Goal: Task Accomplishment & Management: Use online tool/utility

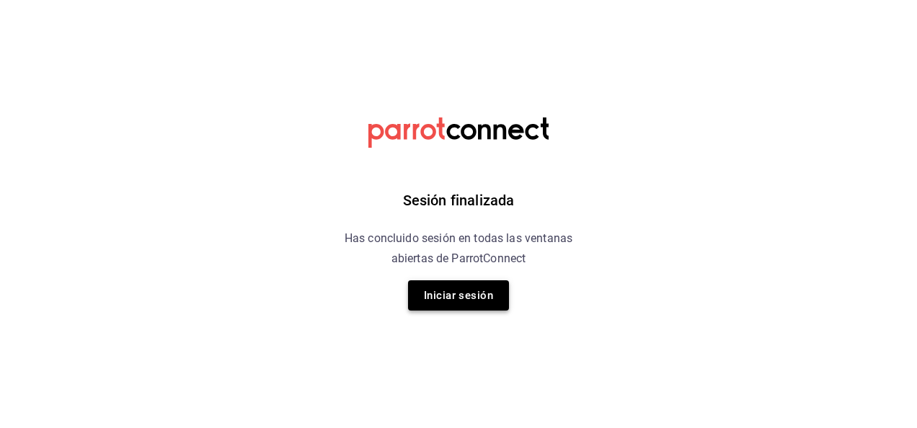
click at [457, 306] on button "Iniciar sesión" at bounding box center [458, 295] width 101 height 30
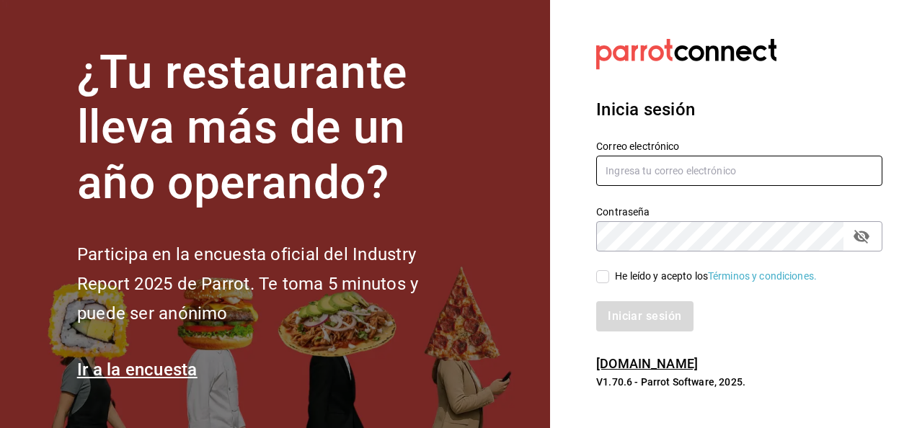
click at [656, 172] on input "text" at bounding box center [739, 171] width 286 height 30
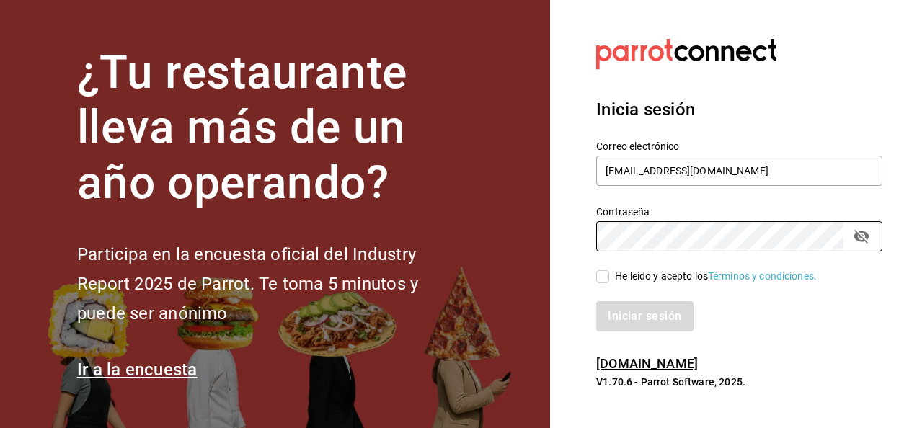
type input "[EMAIL_ADDRESS][DOMAIN_NAME]"
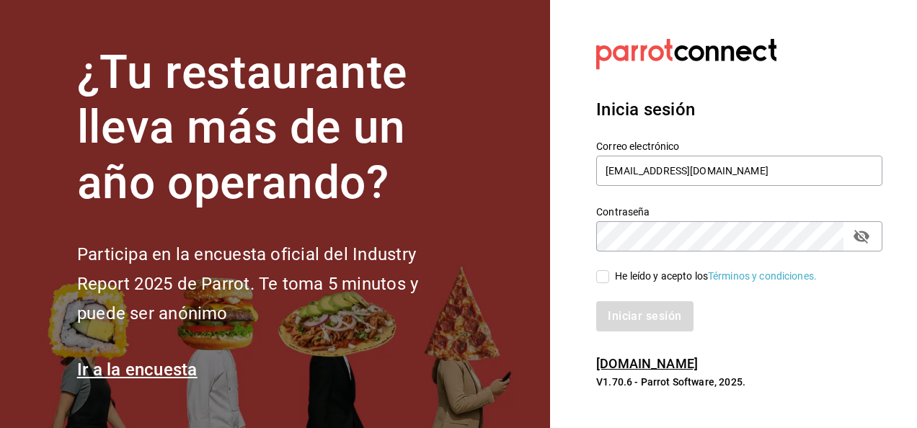
click at [602, 274] on input "He leído y acepto los Términos y condiciones." at bounding box center [602, 276] width 13 height 13
checkbox input "true"
click at [619, 307] on button "Iniciar sesión" at bounding box center [645, 316] width 98 height 30
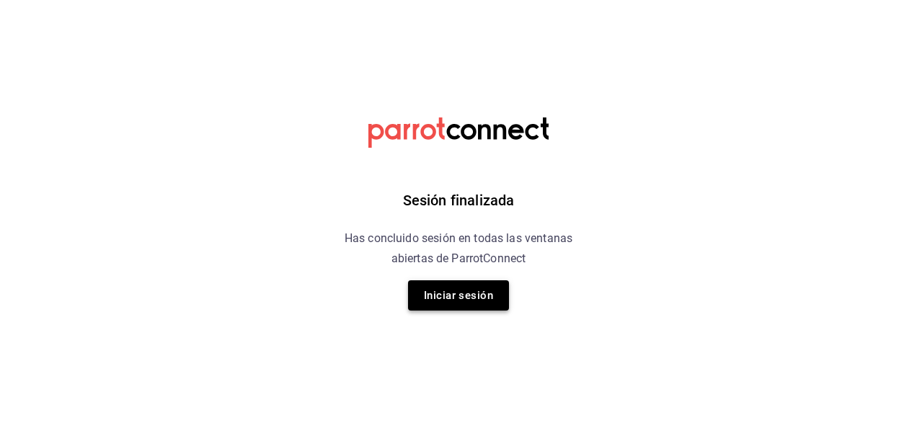
click at [483, 299] on button "Iniciar sesión" at bounding box center [458, 295] width 101 height 30
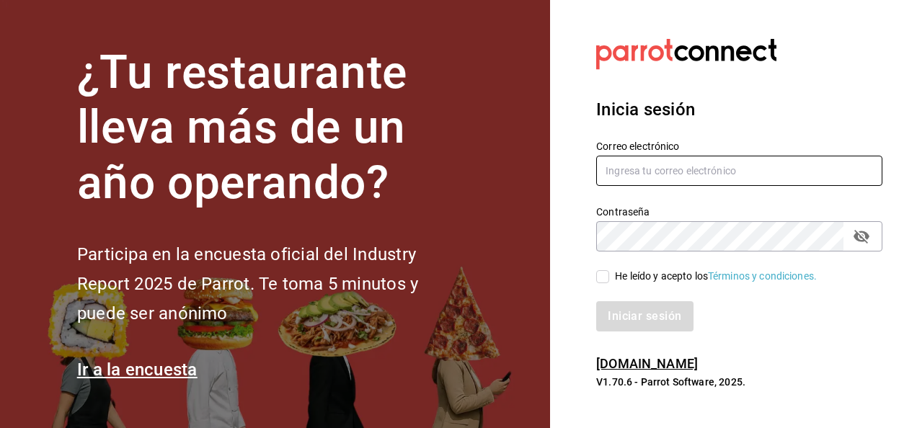
click at [698, 171] on input "text" at bounding box center [739, 171] width 286 height 30
type input "[EMAIL_ADDRESS][DOMAIN_NAME]"
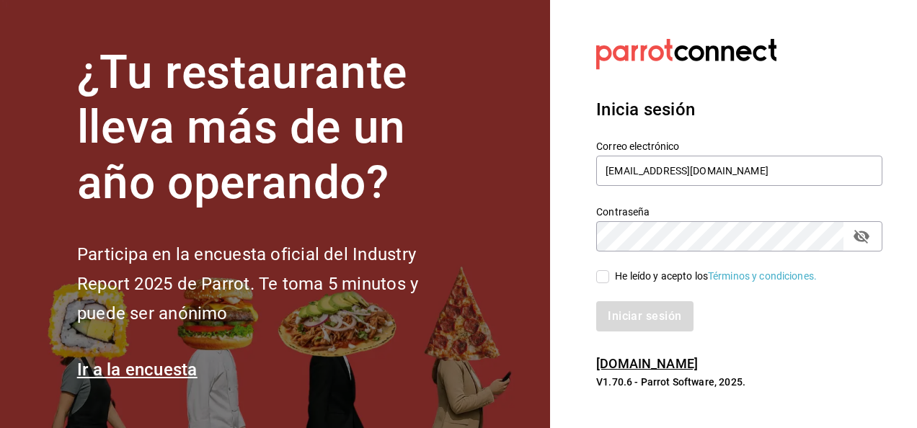
click at [602, 282] on input "He leído y acepto los Términos y condiciones." at bounding box center [602, 276] width 13 height 13
checkbox input "true"
click at [631, 314] on button "Iniciar sesión" at bounding box center [645, 316] width 98 height 30
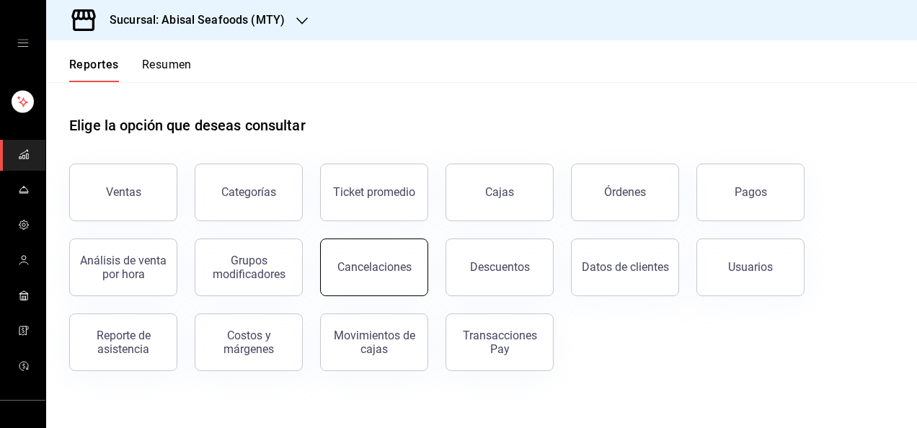
click at [367, 284] on button "Cancelaciones" at bounding box center [374, 268] width 108 height 58
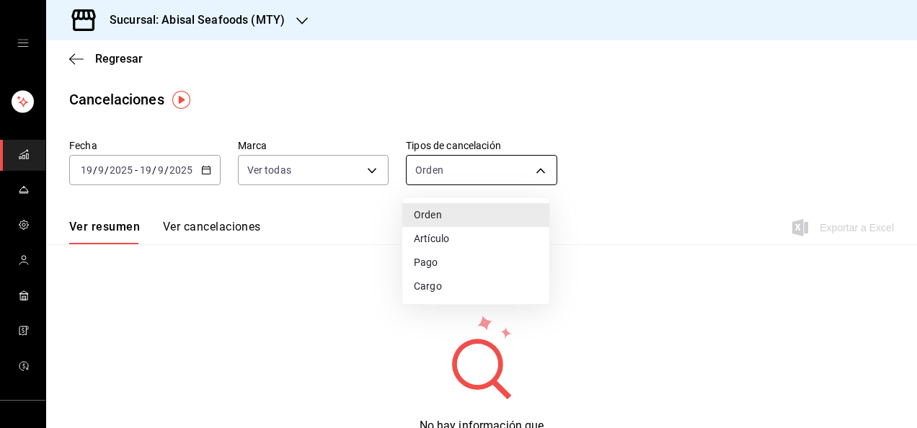
click at [479, 172] on body "Sucursal: Abisal Seafoods (MTY) Regresar Cancelaciones Fecha [DATE] [DATE] - [D…" at bounding box center [458, 214] width 917 height 428
click at [470, 228] on li "Artículo" at bounding box center [475, 239] width 147 height 24
type input "ORDER_ITEM"
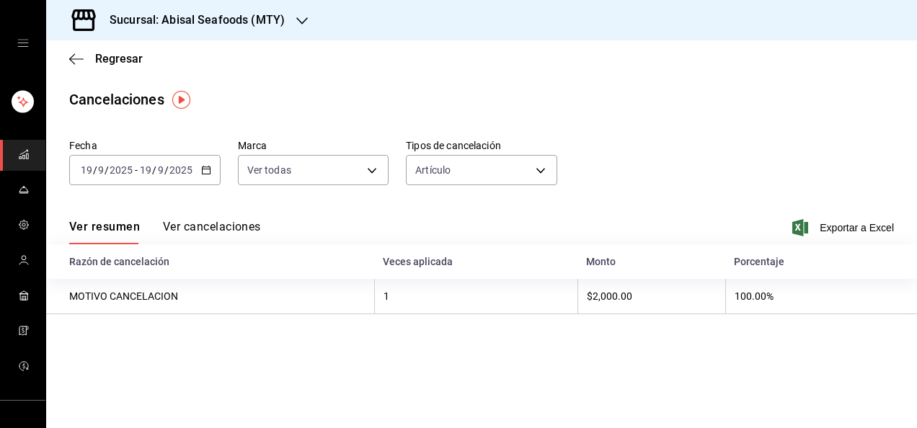
click at [166, 221] on button "Ver cancelaciones" at bounding box center [212, 232] width 98 height 25
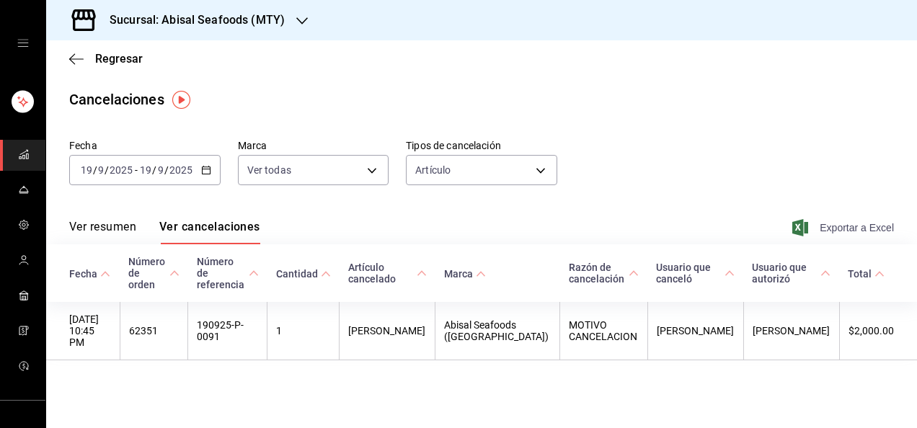
click at [839, 223] on span "Exportar a Excel" at bounding box center [844, 227] width 99 height 17
click at [105, 55] on span "Regresar" at bounding box center [119, 59] width 48 height 14
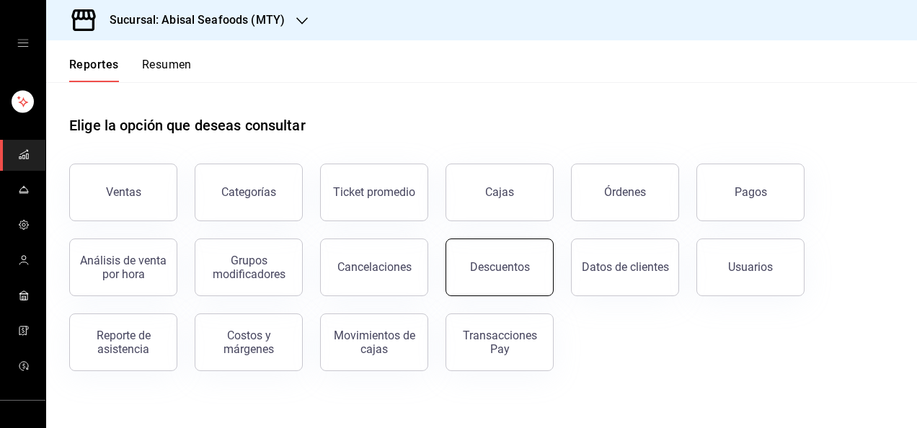
click at [512, 277] on button "Descuentos" at bounding box center [499, 268] width 108 height 58
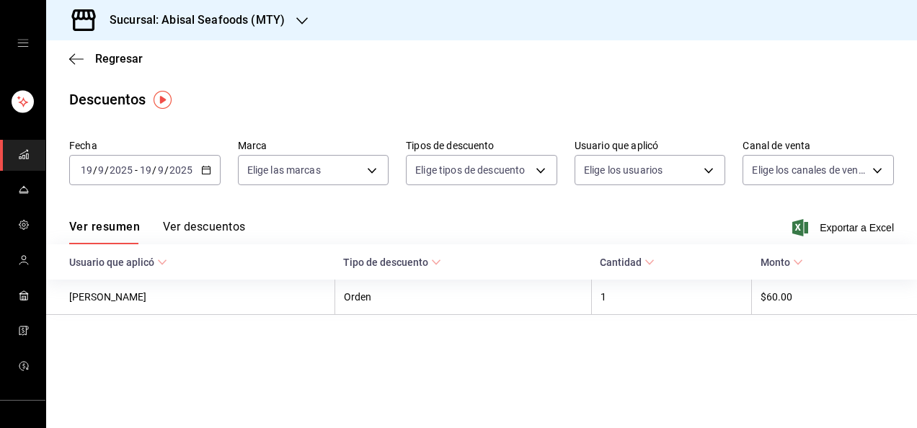
click at [215, 224] on button "Ver descuentos" at bounding box center [204, 232] width 82 height 25
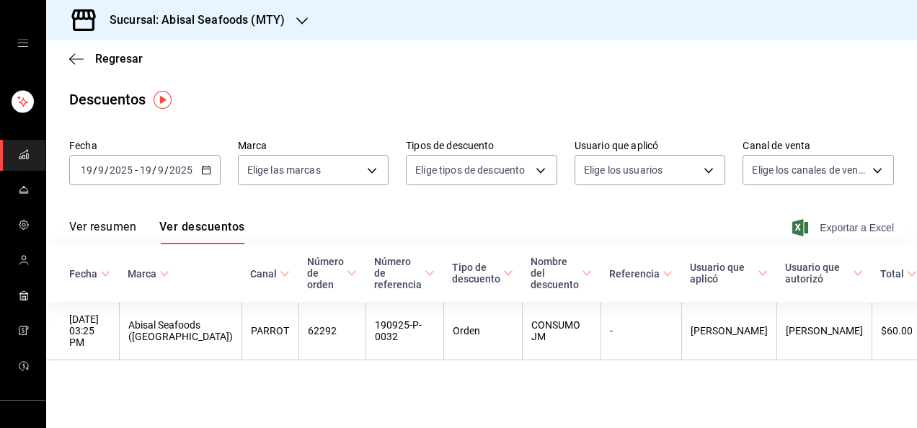
click at [862, 233] on span "Exportar a Excel" at bounding box center [844, 227] width 99 height 17
click at [843, 231] on span "Exportar a Excel" at bounding box center [844, 227] width 99 height 17
click at [108, 63] on span "Regresar" at bounding box center [119, 59] width 48 height 14
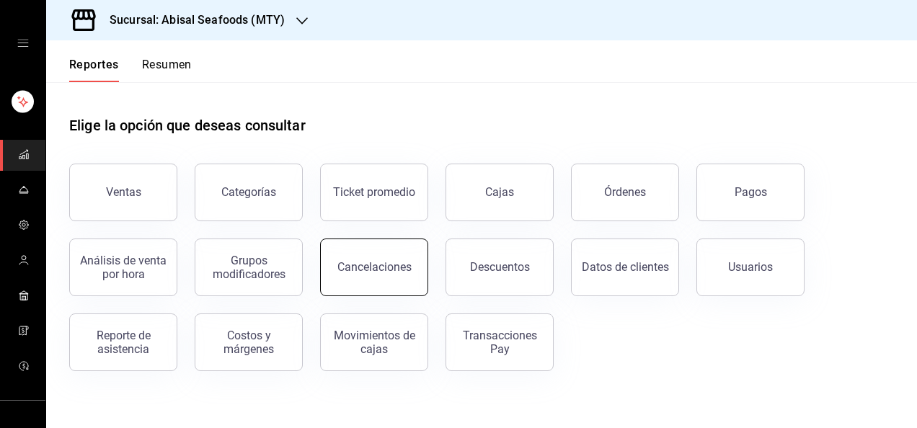
click at [414, 284] on button "Cancelaciones" at bounding box center [374, 268] width 108 height 58
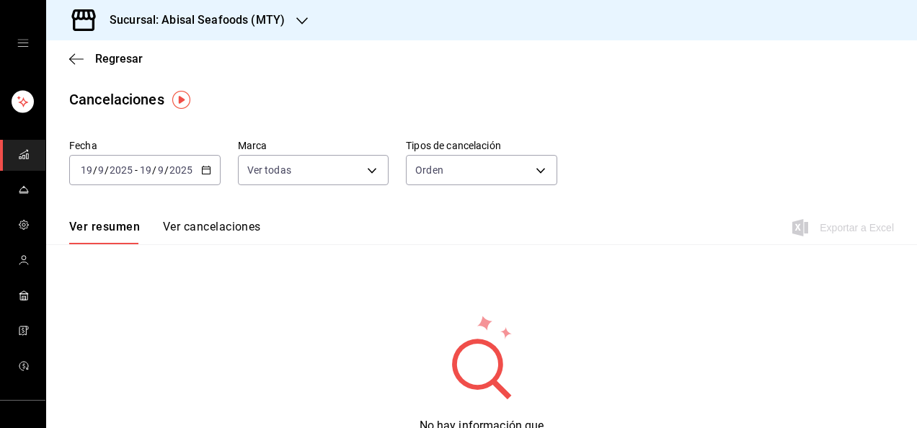
click at [453, 138] on div "Fecha [DATE] [DATE] - [DATE] [DATE] Marca Ver todas [object Object],[object Obj…" at bounding box center [481, 167] width 824 height 69
click at [437, 176] on body "Sucursal: Abisal Seafoods (MTY) Regresar Cancelaciones Fecha [DATE] [DATE] - [D…" at bounding box center [458, 214] width 917 height 428
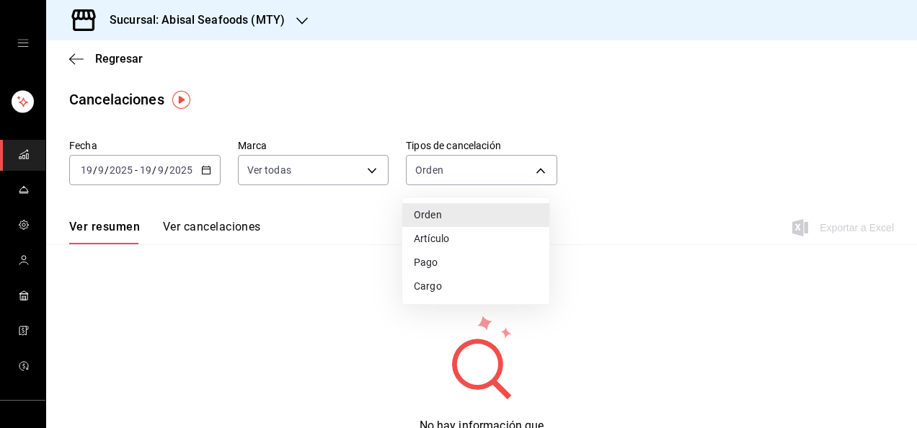
click at [427, 232] on li "Artículo" at bounding box center [475, 239] width 147 height 24
type input "ORDER_ITEM"
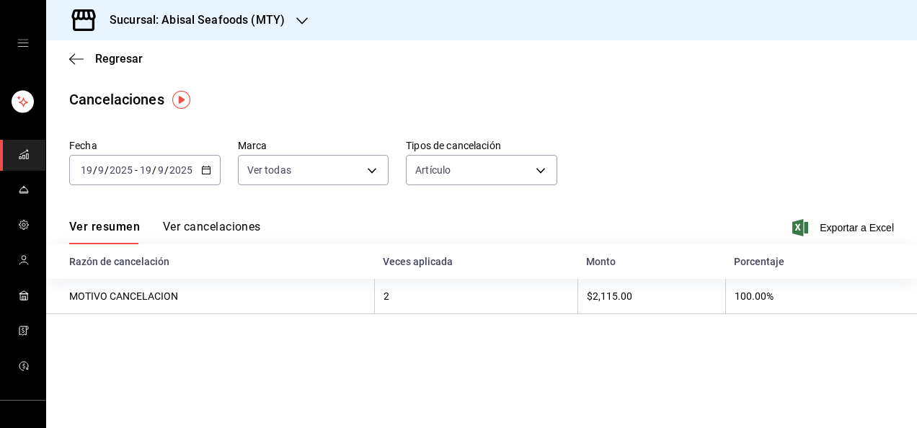
click at [177, 226] on button "Ver cancelaciones" at bounding box center [212, 232] width 98 height 25
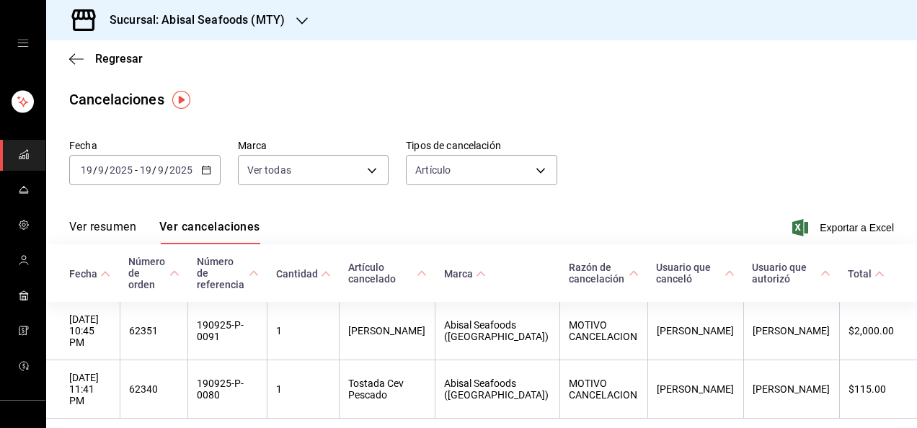
scroll to position [40, 0]
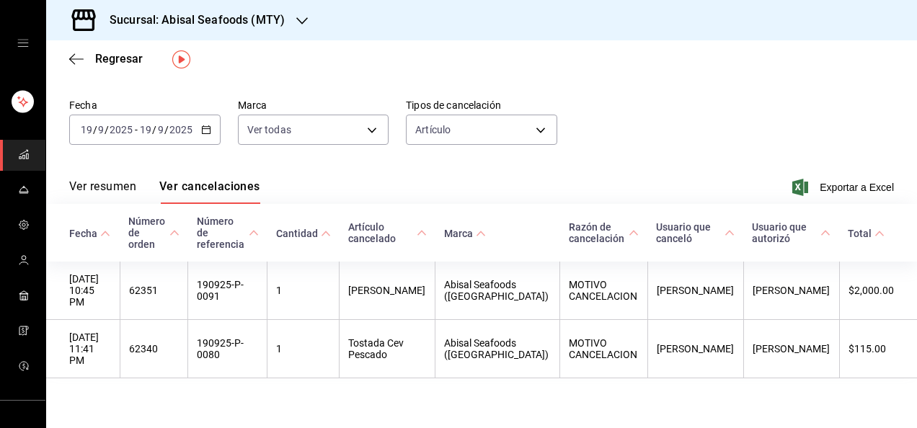
click at [68, 56] on div "Regresar" at bounding box center [481, 58] width 871 height 37
click at [74, 58] on icon "button" at bounding box center [76, 58] width 14 height 1
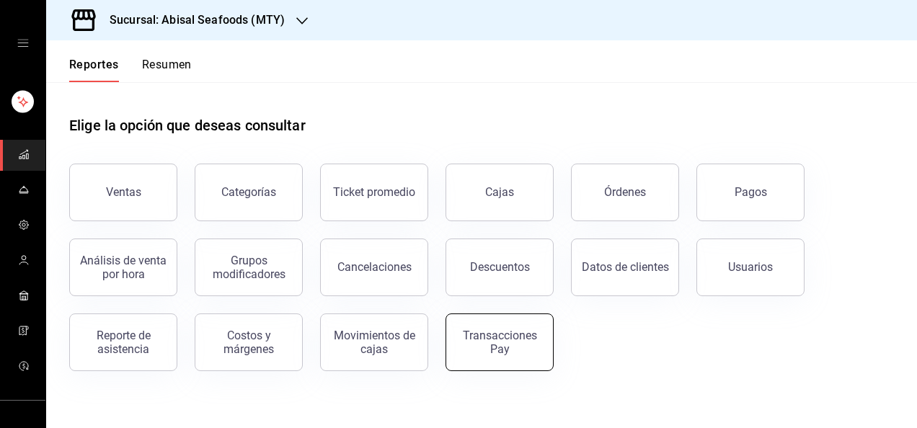
click at [499, 320] on button "Transacciones Pay" at bounding box center [499, 342] width 108 height 58
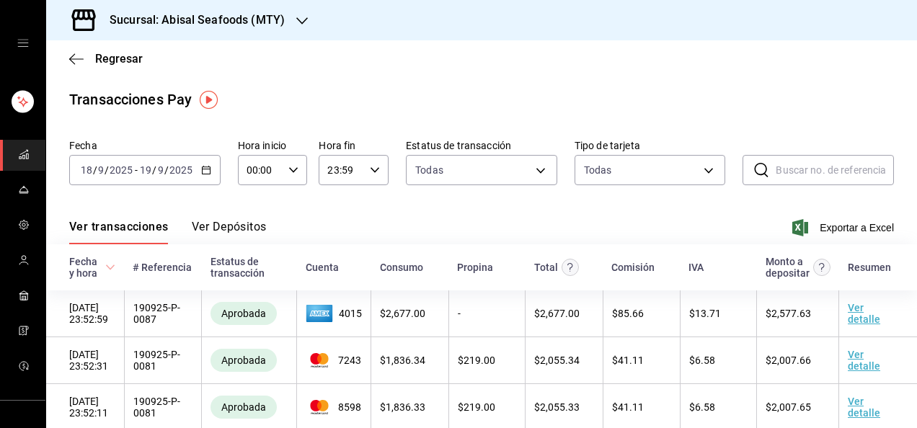
click at [196, 167] on div "[DATE] [DATE] - [DATE] [DATE]" at bounding box center [144, 170] width 151 height 30
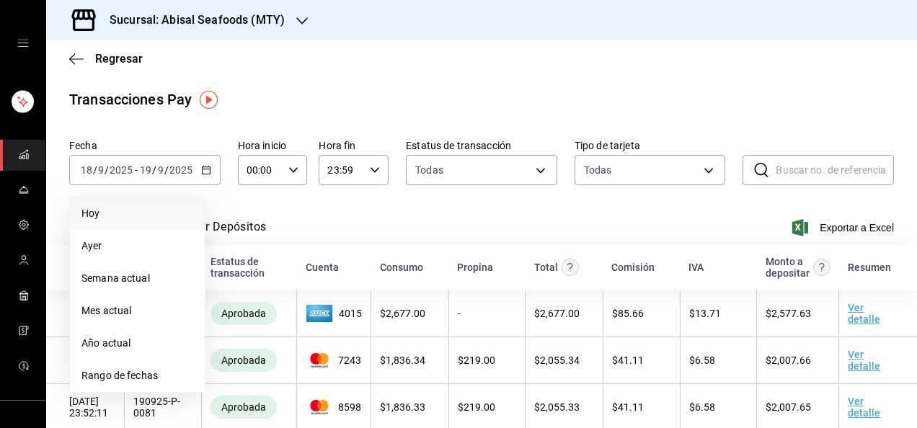
click at [146, 207] on span "Hoy" at bounding box center [137, 213] width 112 height 15
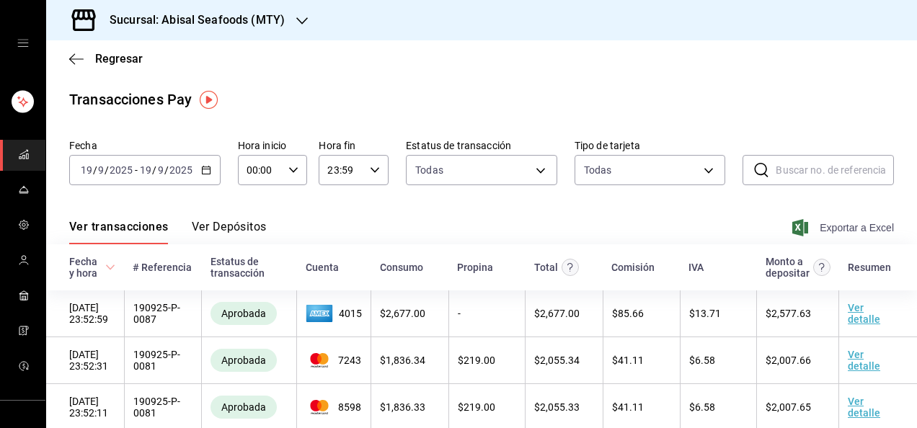
click at [855, 231] on span "Exportar a Excel" at bounding box center [844, 227] width 99 height 17
